Goal: Information Seeking & Learning: Learn about a topic

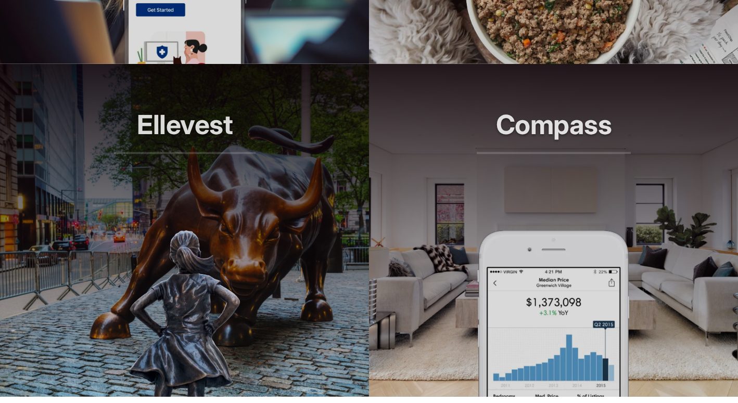
scroll to position [1013, 0]
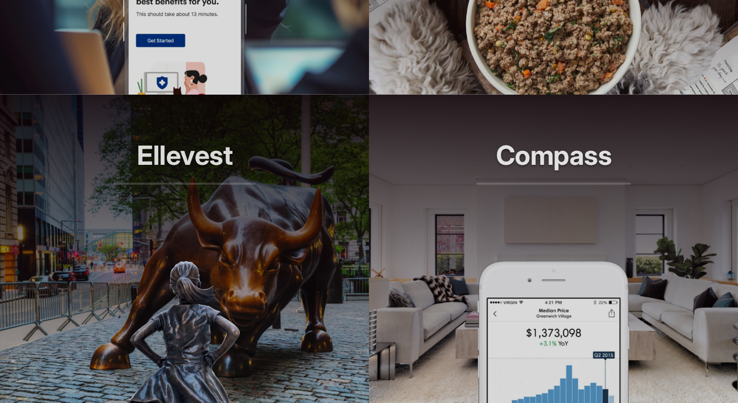
click at [197, 173] on h2 "Ellevest" at bounding box center [184, 163] width 142 height 44
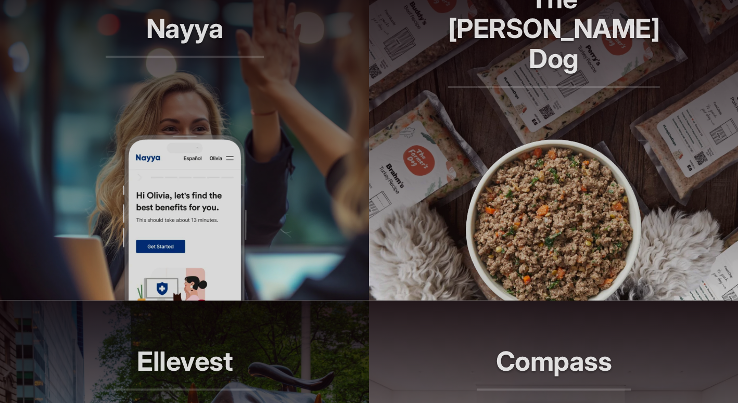
scroll to position [789, 0]
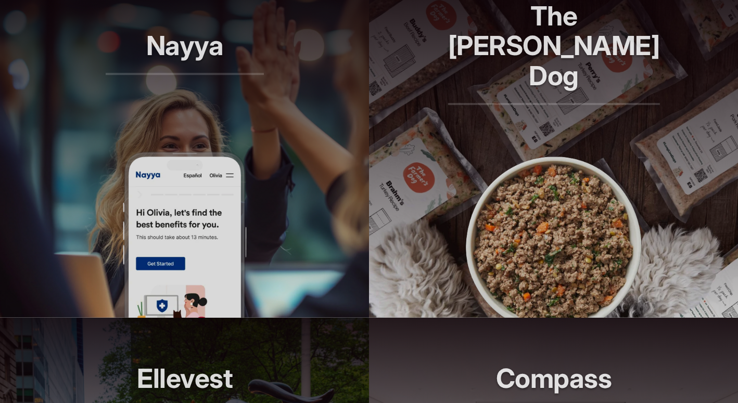
click at [184, 67] on h2 "Nayya" at bounding box center [185, 53] width 158 height 44
click at [557, 40] on h2 "The [PERSON_NAME] Dog" at bounding box center [554, 53] width 212 height 104
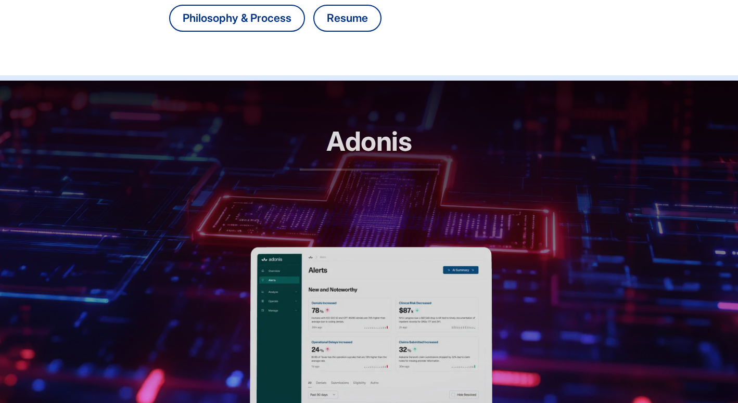
scroll to position [373, 0]
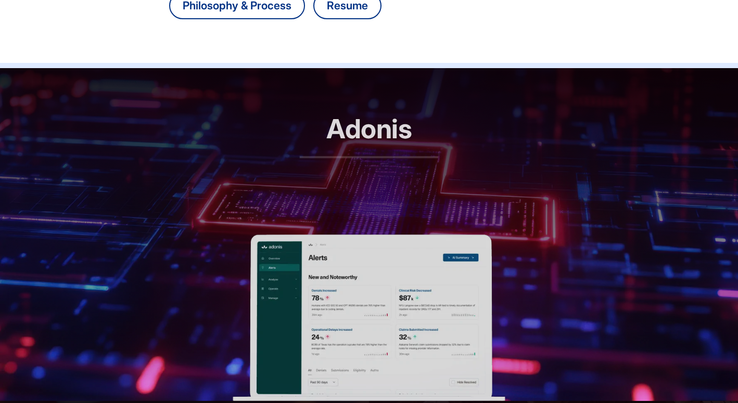
click at [350, 143] on h2 "Adonis" at bounding box center [369, 136] width 139 height 44
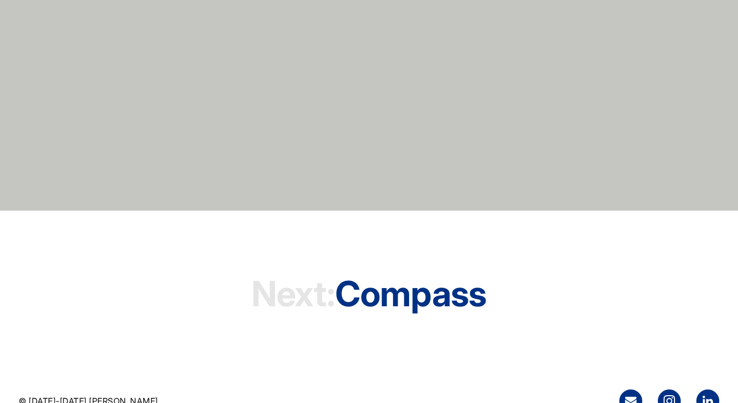
scroll to position [5315, 0]
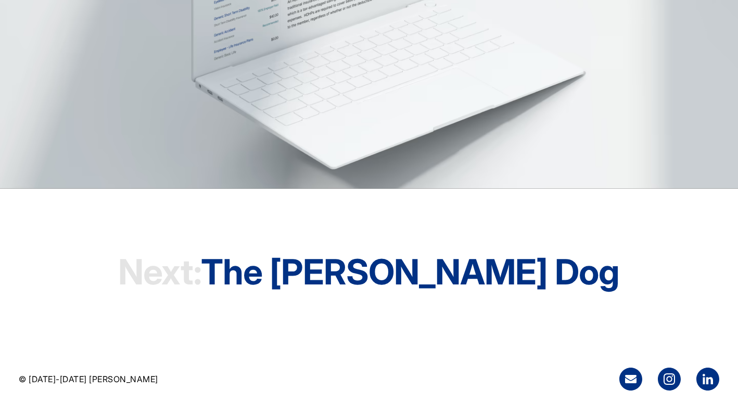
scroll to position [3087, 0]
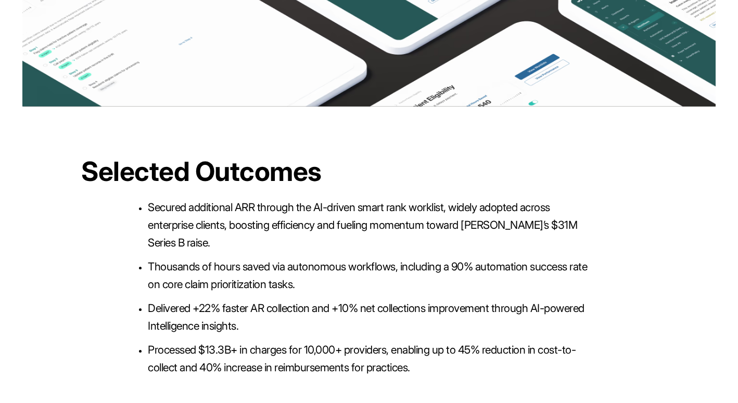
scroll to position [2339, 0]
